Goal: Check status

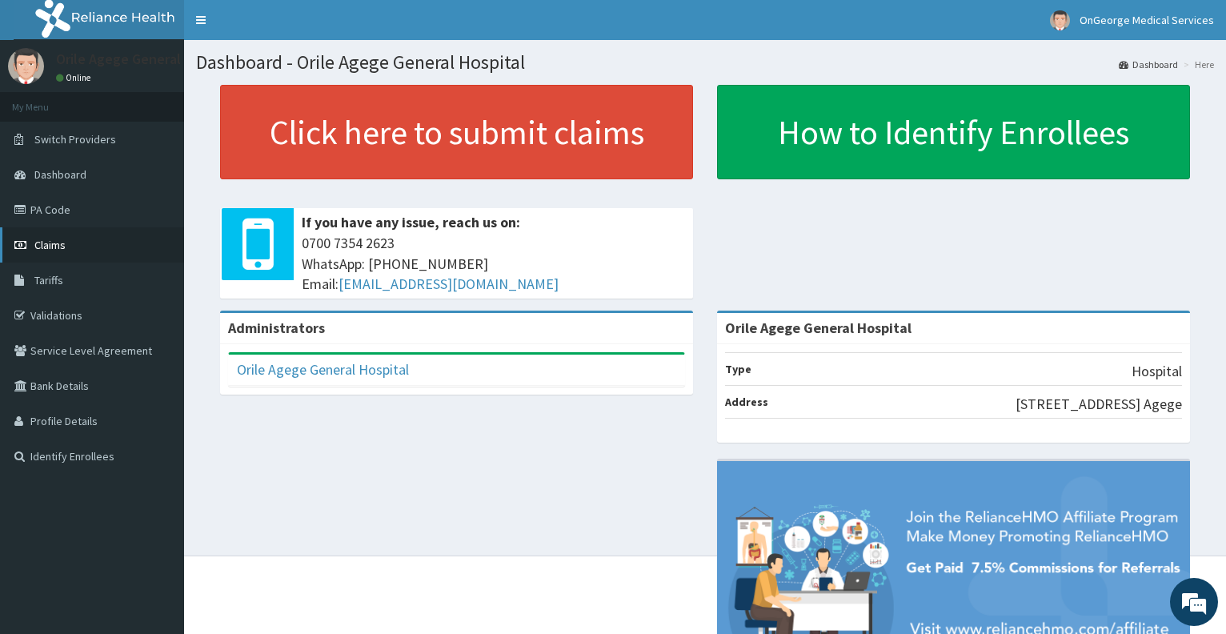
click at [57, 242] on span "Claims" at bounding box center [49, 245] width 31 height 14
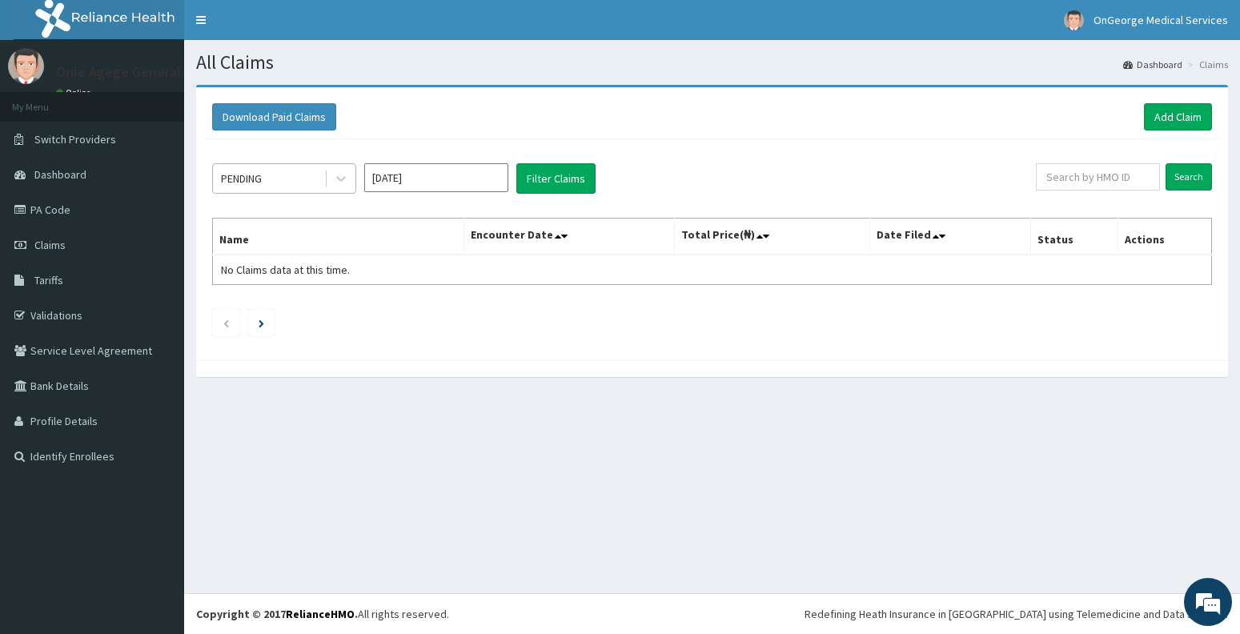
click at [298, 187] on div "PENDING" at bounding box center [268, 179] width 111 height 26
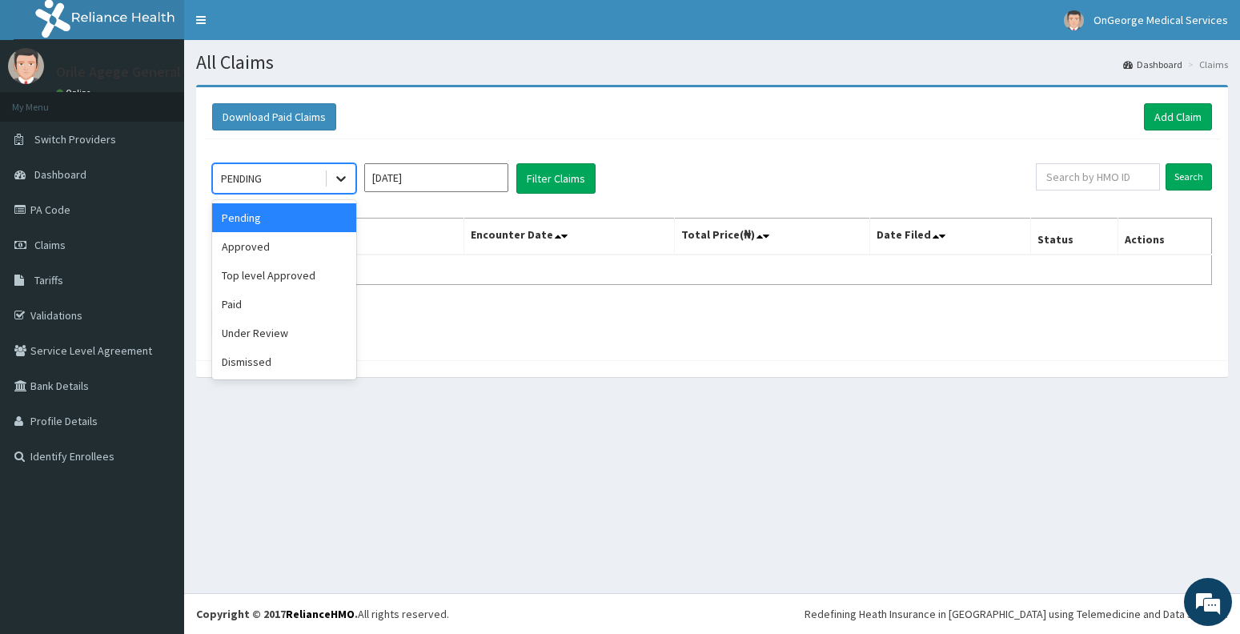
click at [340, 184] on icon at bounding box center [341, 178] width 16 height 16
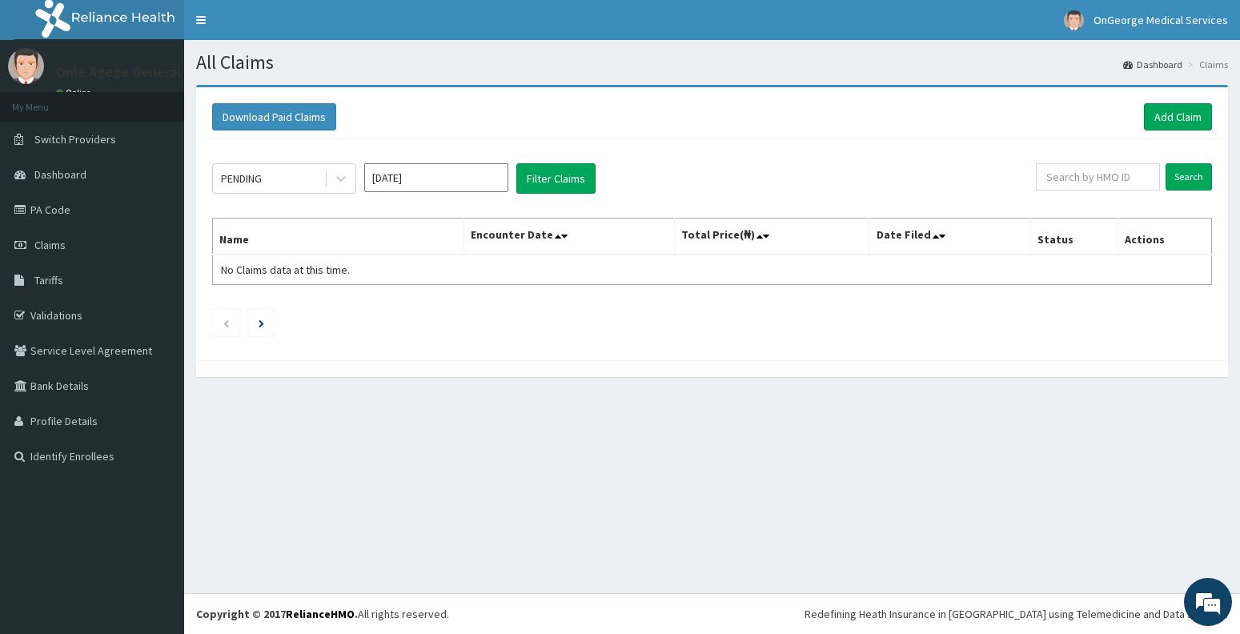
click at [294, 238] on th "Name" at bounding box center [338, 236] width 251 height 37
click at [343, 185] on icon at bounding box center [341, 178] width 16 height 16
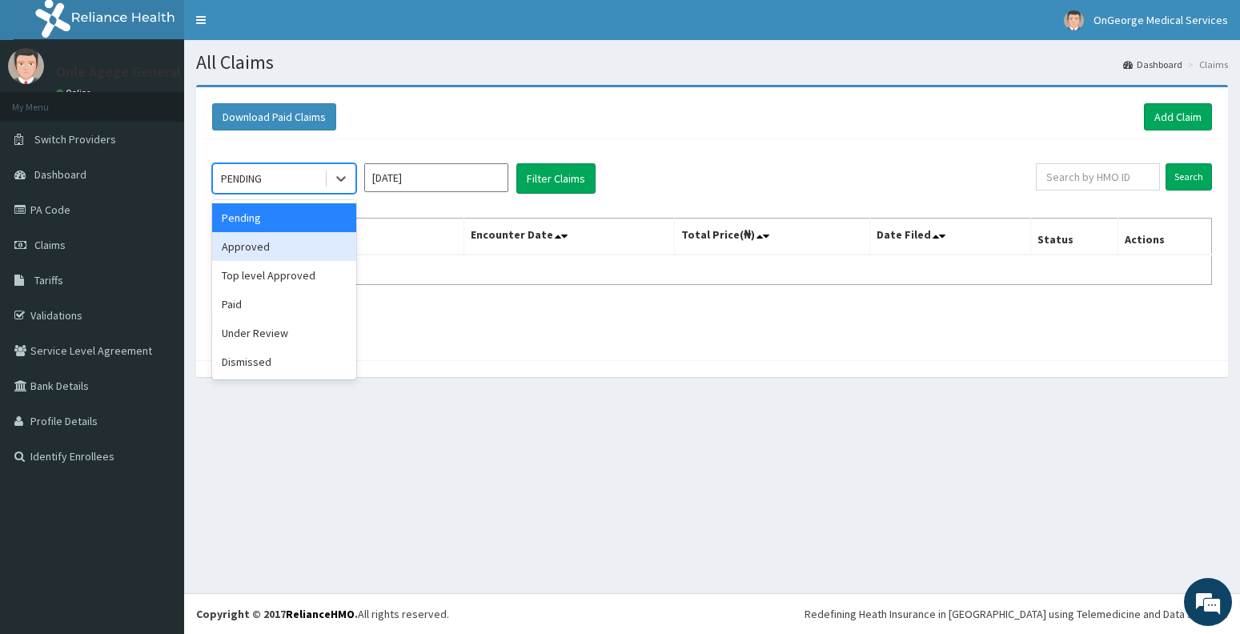
click at [306, 241] on div "Approved" at bounding box center [284, 246] width 144 height 29
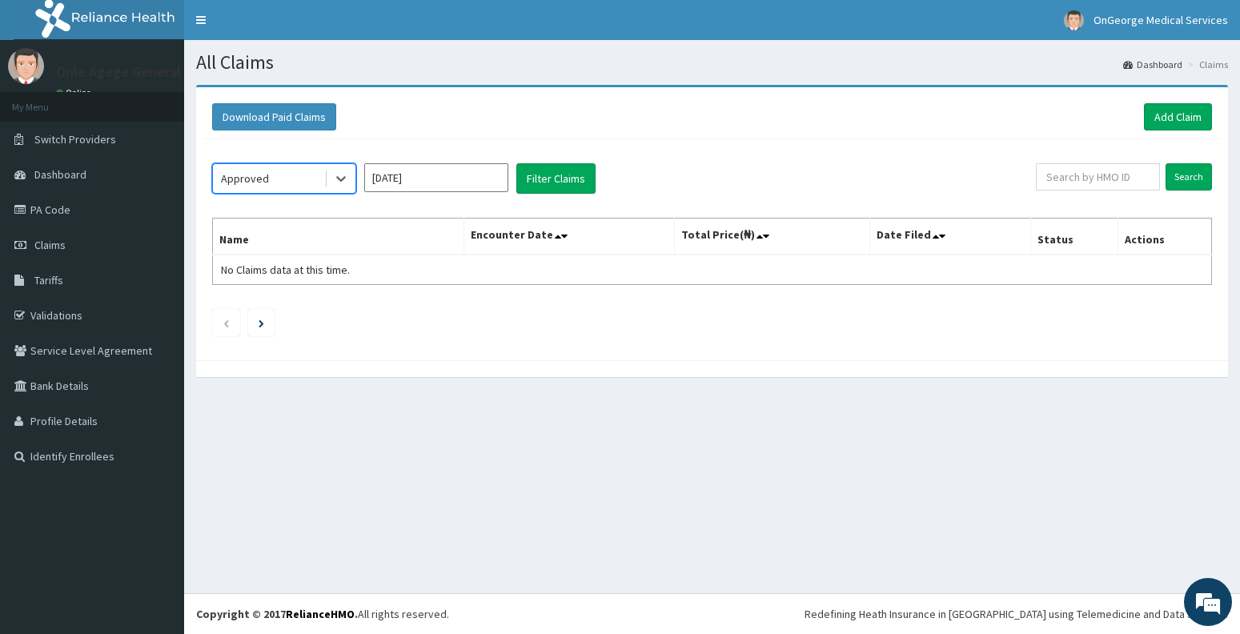
click at [471, 178] on input "[DATE]" at bounding box center [436, 177] width 144 height 29
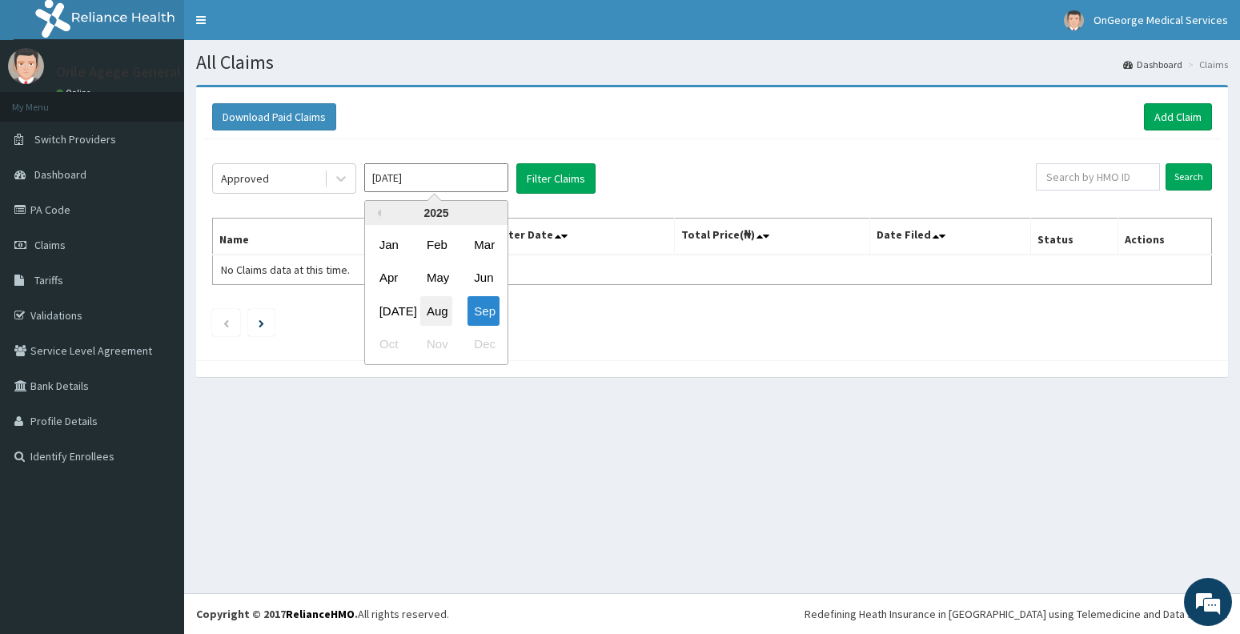
click at [439, 313] on div "Aug" at bounding box center [436, 311] width 32 height 30
type input "[DATE]"
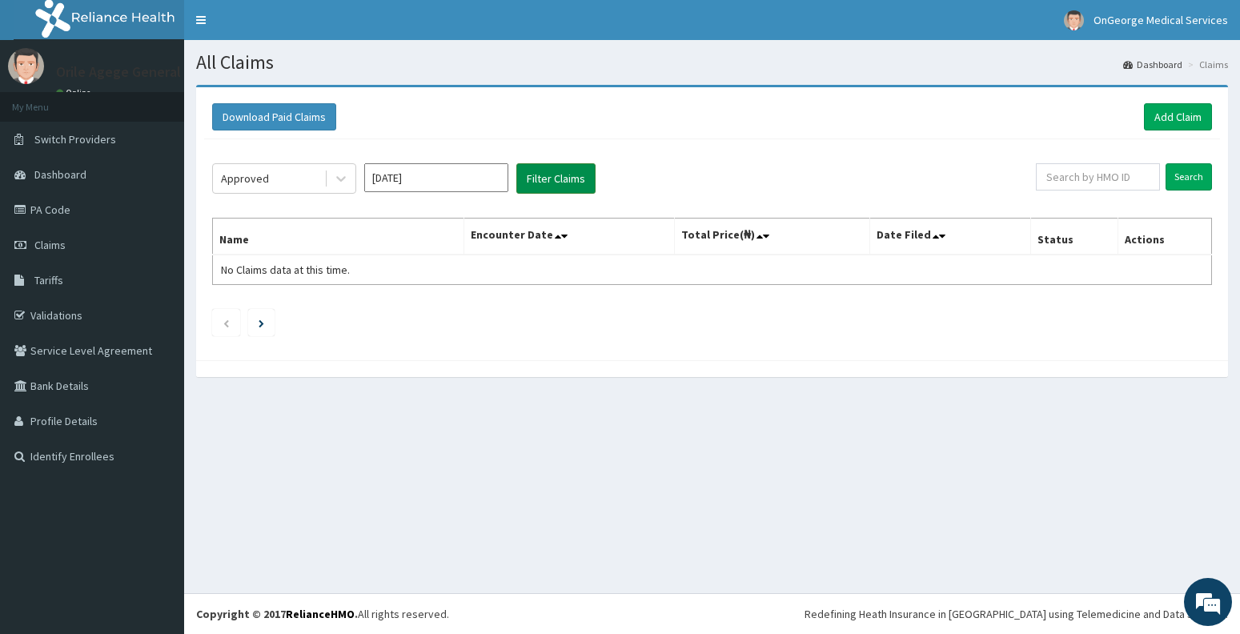
click at [565, 182] on button "Filter Claims" at bounding box center [555, 178] width 79 height 30
